Goal: Transaction & Acquisition: Purchase product/service

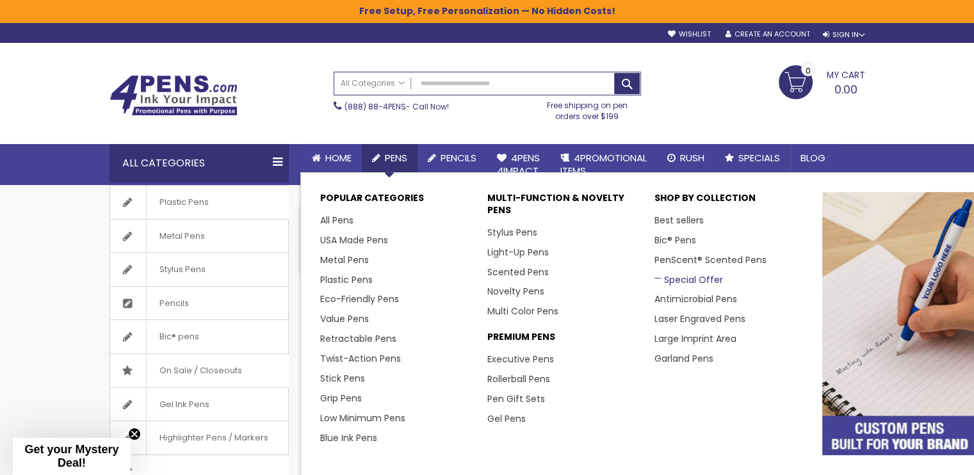
click at [683, 277] on link "Special Offer" at bounding box center [688, 279] width 69 height 13
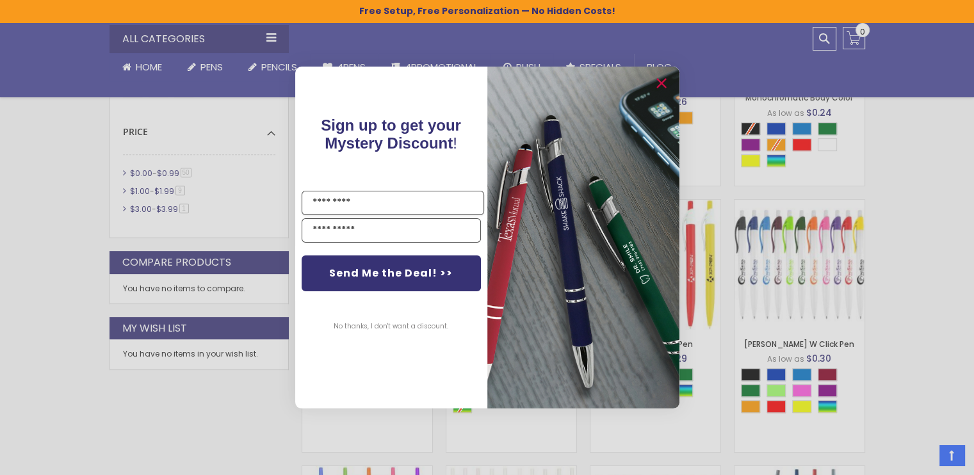
scroll to position [535, 0]
click at [663, 81] on icon "Close dialog" at bounding box center [660, 84] width 8 height 8
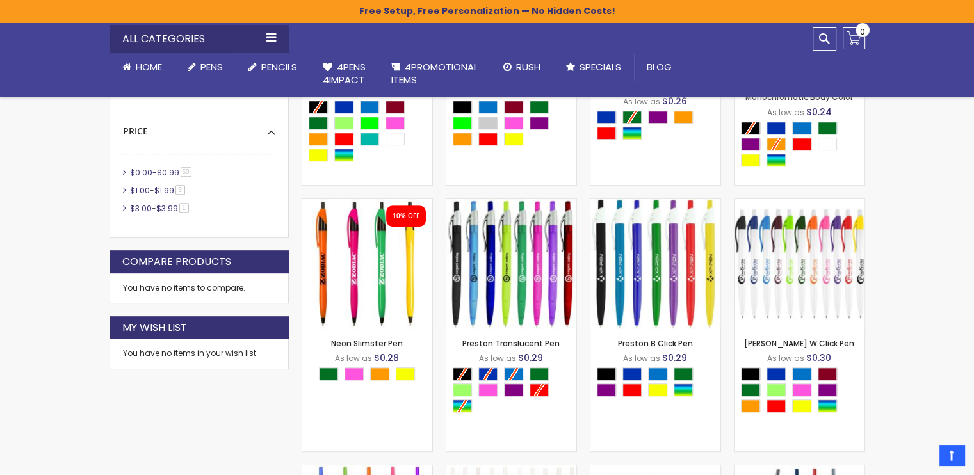
click at [166, 172] on span "$0.99" at bounding box center [168, 172] width 22 height 11
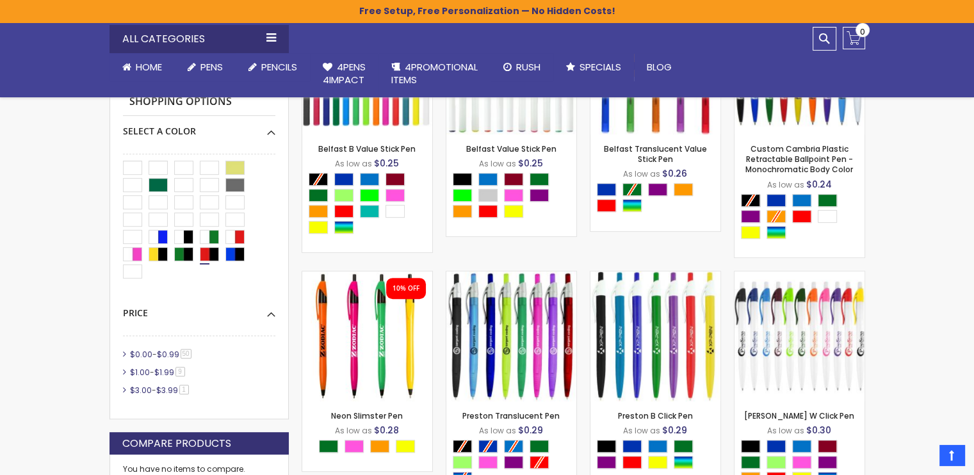
scroll to position [471, 0]
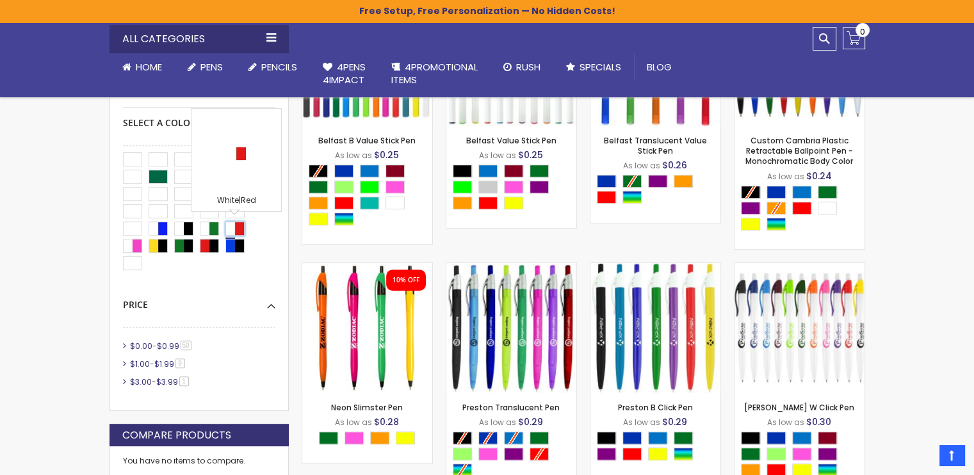
click at [236, 222] on div "White|Red" at bounding box center [234, 229] width 19 height 14
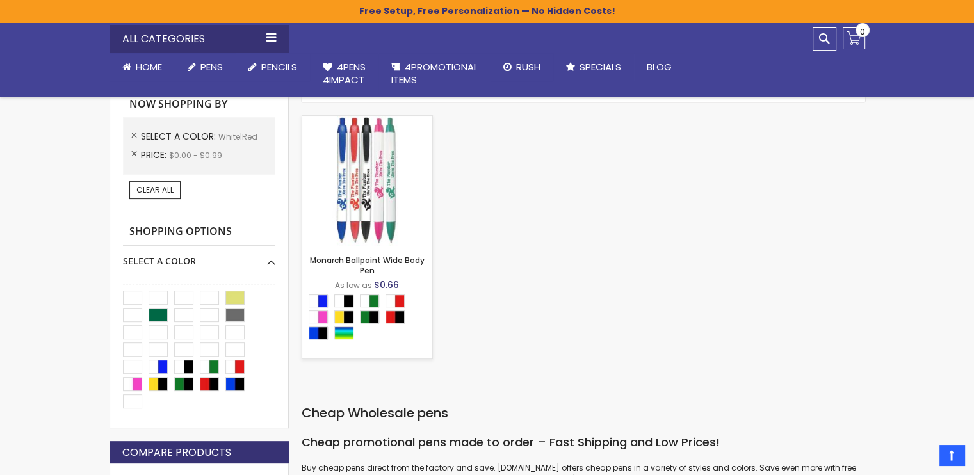
scroll to position [343, 0]
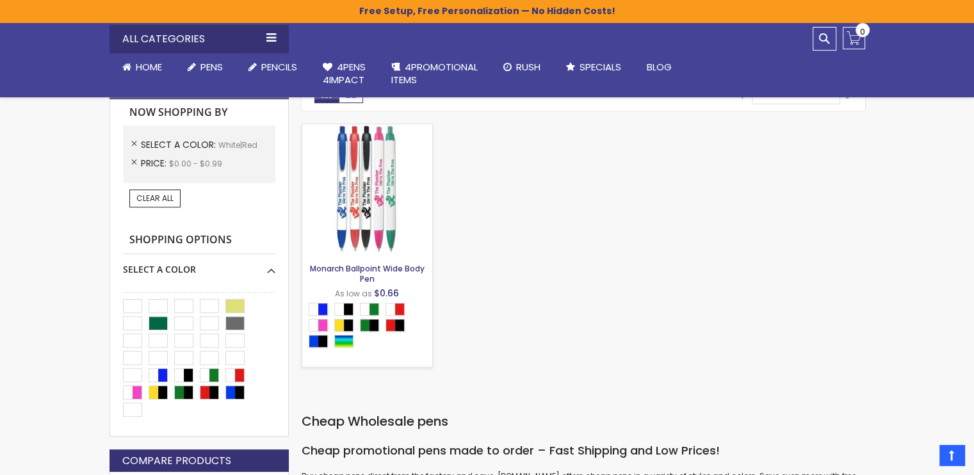
click at [351, 271] on link "Monarch Ballpoint Wide Body Pen" at bounding box center [367, 273] width 115 height 21
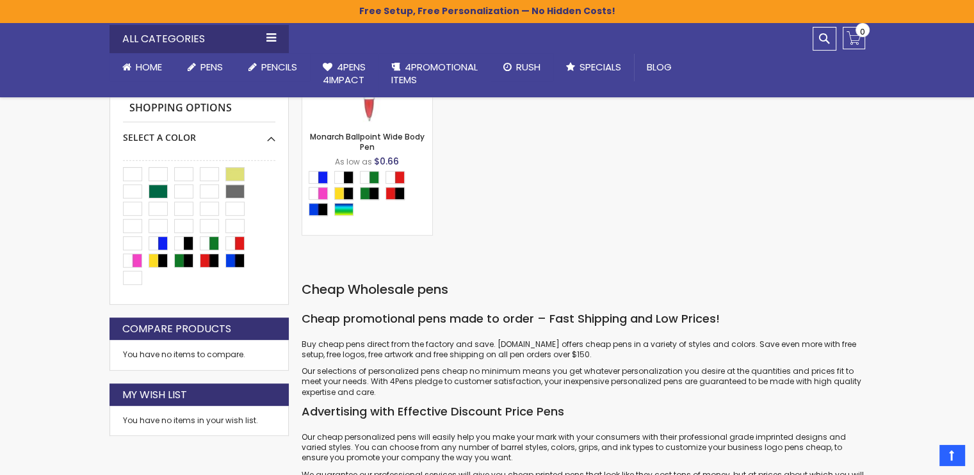
scroll to position [214, 0]
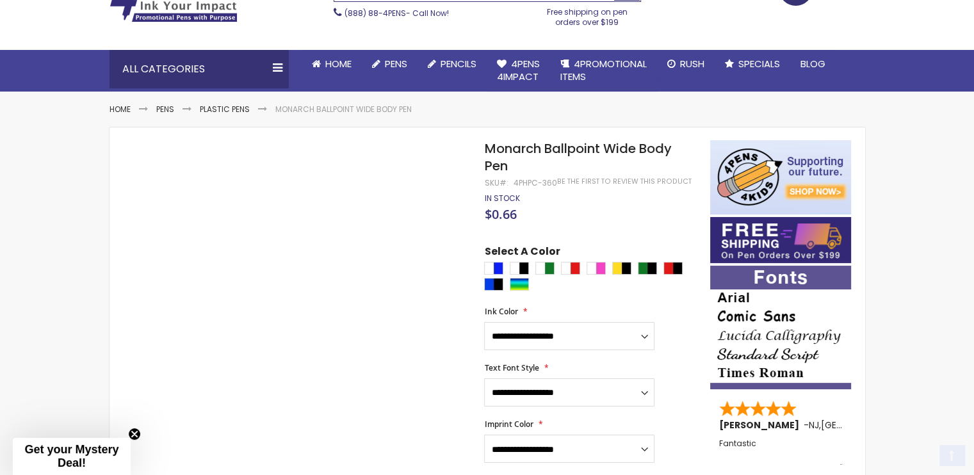
scroll to position [128, 0]
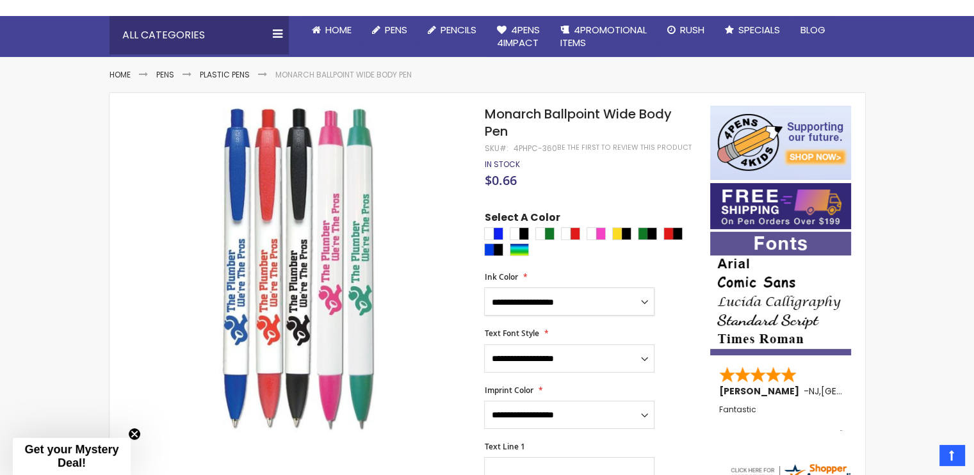
click at [569, 297] on select "**********" at bounding box center [569, 301] width 170 height 28
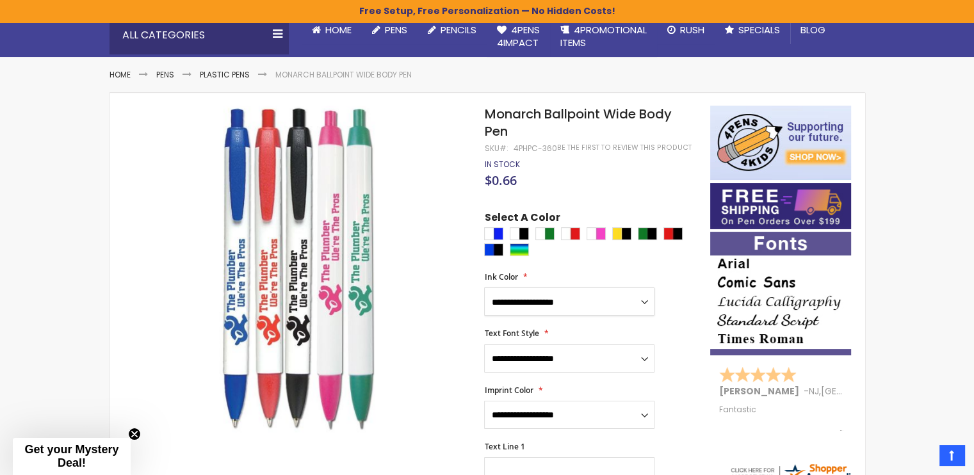
scroll to position [192, 0]
